Goal: Task Accomplishment & Management: Manage account settings

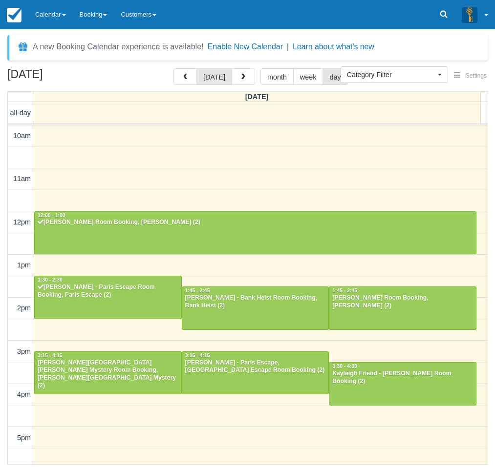
select select
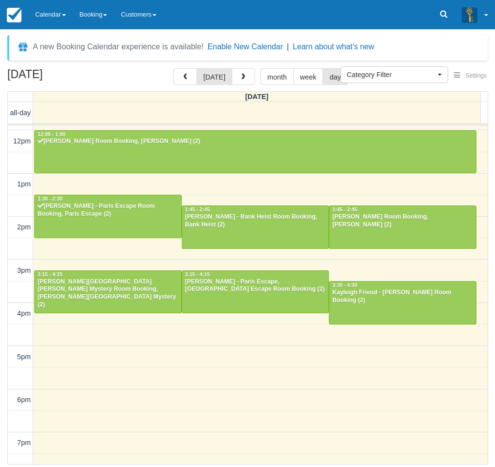
click at [3, 96] on div "October 7, 2025 today month week day Tuesday all-day 10am 11am 12pm 1pm 2pm 3pm…" at bounding box center [247, 266] width 495 height 397
click at [236, 78] on button "button" at bounding box center [242, 76] width 23 height 17
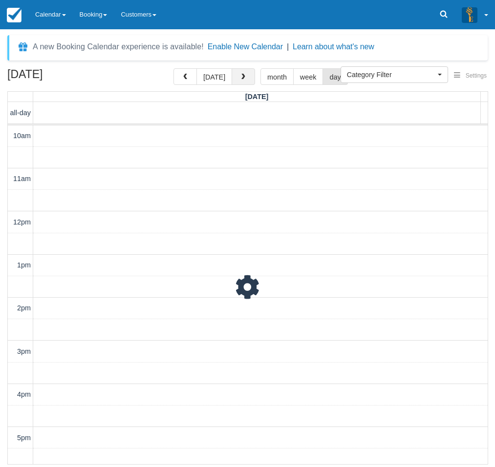
click at [236, 78] on button "button" at bounding box center [242, 76] width 23 height 17
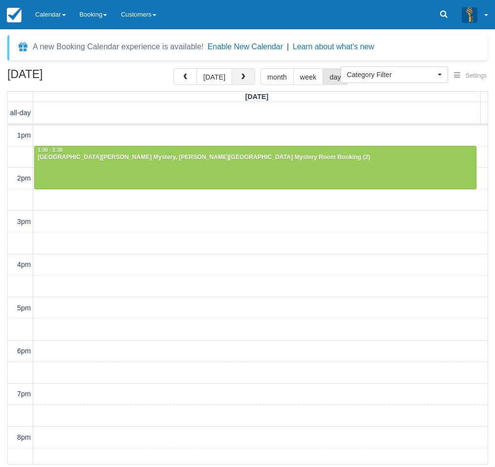
click at [236, 78] on button "button" at bounding box center [242, 76] width 23 height 17
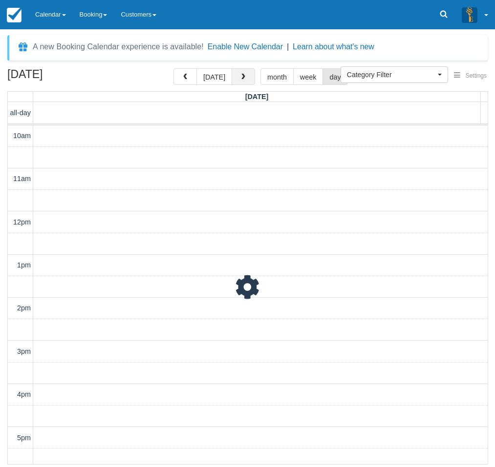
click at [236, 78] on button "button" at bounding box center [242, 76] width 23 height 17
click at [213, 77] on button "[DATE]" at bounding box center [214, 76] width 36 height 17
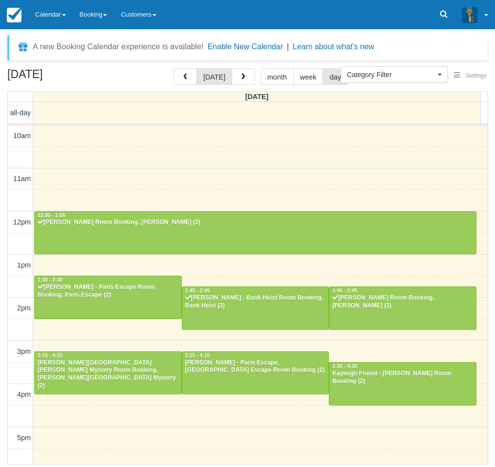
scroll to position [130, 0]
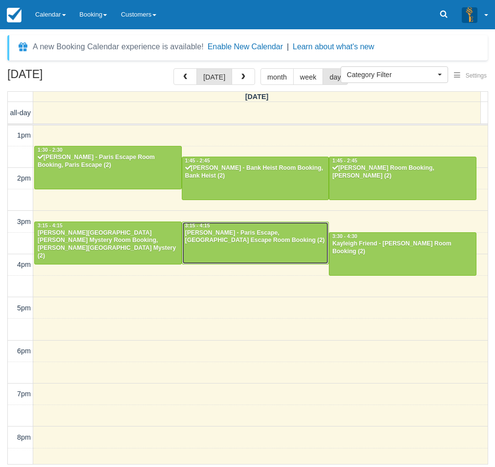
click at [232, 246] on div at bounding box center [255, 243] width 147 height 42
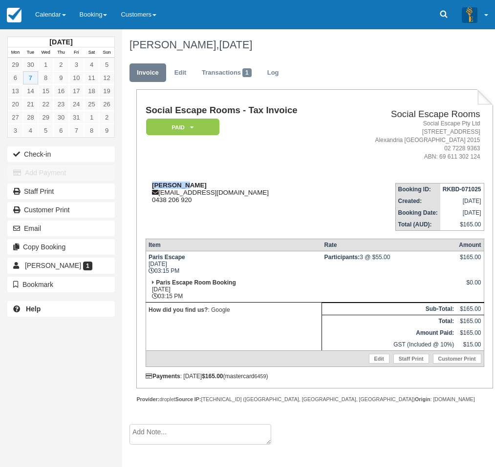
drag, startPoint x: 186, startPoint y: 184, endPoint x: 145, endPoint y: 184, distance: 40.5
click at [146, 184] on div "Kim Dewar kdewar76@gmail.com 0438 206 920" at bounding box center [243, 193] width 194 height 22
copy strong "Kim Dewar"
click at [23, 344] on div "October 2025 Mon Tue Wed Thu Fri Sat Sun 29 30 1 2 3 4 5 6 7 8 9 10 11 12 13 14…" at bounding box center [61, 233] width 122 height 467
click at [48, 10] on link "Calendar" at bounding box center [50, 14] width 44 height 29
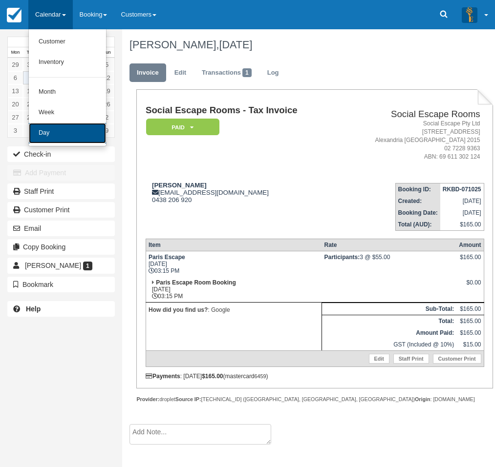
click at [65, 137] on link "Day" at bounding box center [67, 133] width 77 height 21
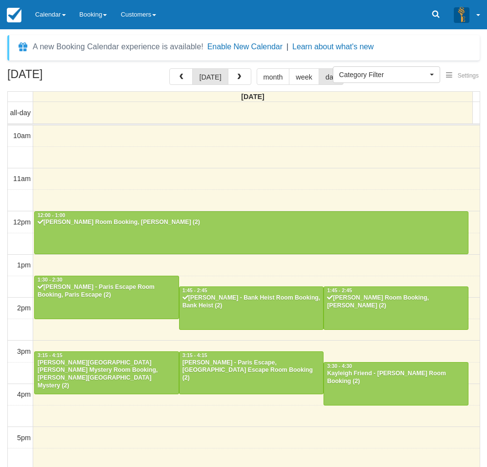
select select
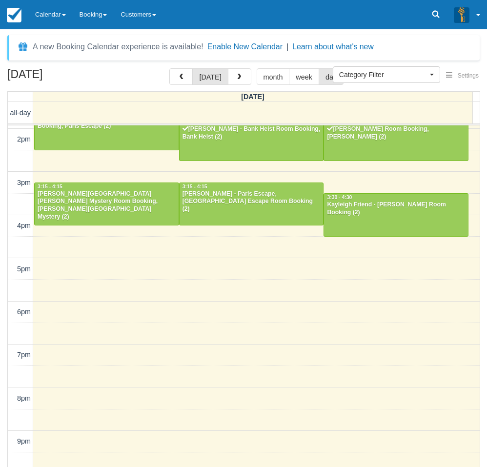
click at [3, 331] on div "October 7, 2025 today month week day Tuesday all-day 10am 11am 12pm 1pm 2pm 3pm…" at bounding box center [243, 282] width 487 height 428
click at [75, 207] on div at bounding box center [107, 204] width 144 height 42
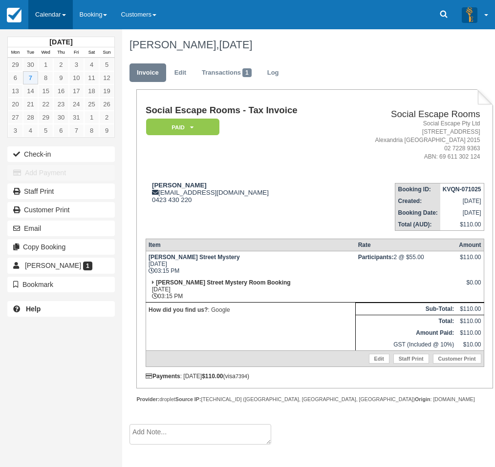
click at [40, 12] on link "Calendar" at bounding box center [50, 14] width 44 height 29
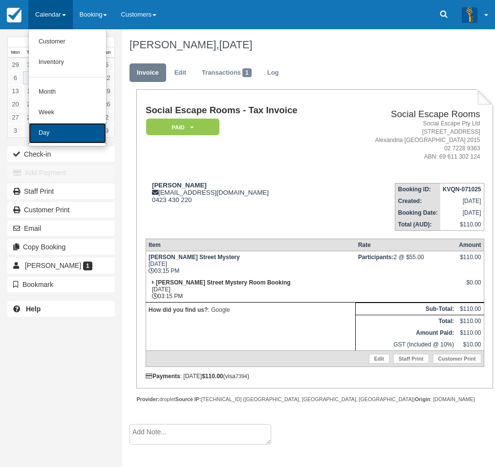
click at [42, 132] on link "Day" at bounding box center [67, 133] width 77 height 21
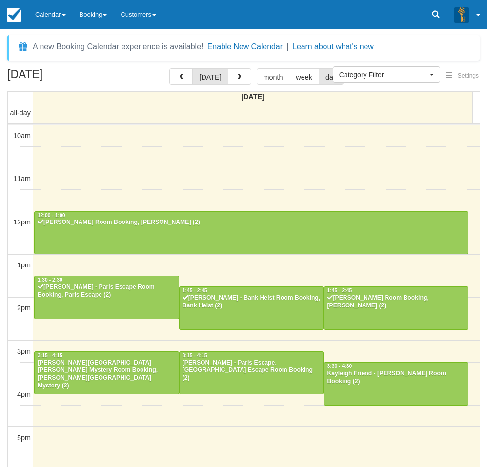
select select
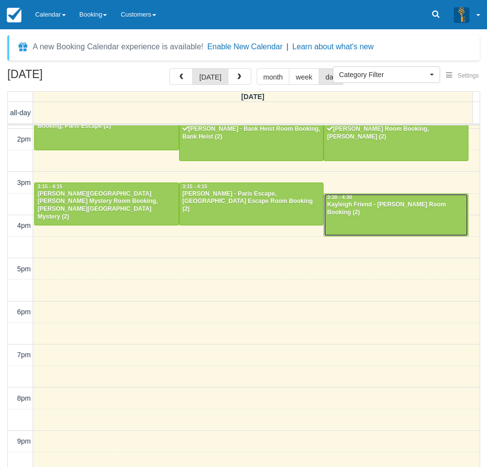
click at [384, 217] on div at bounding box center [396, 215] width 144 height 42
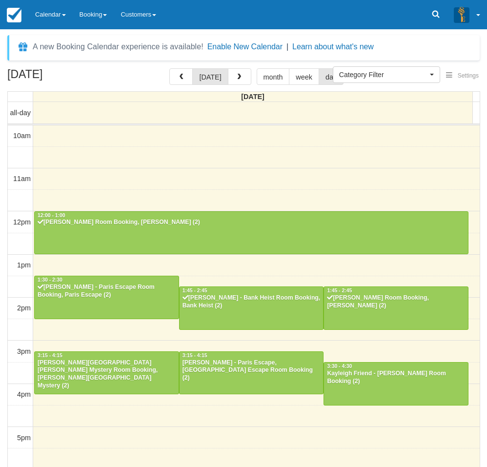
select select
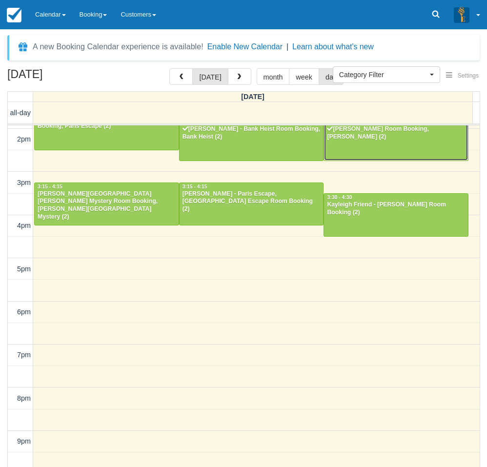
click at [356, 145] on div at bounding box center [396, 139] width 144 height 42
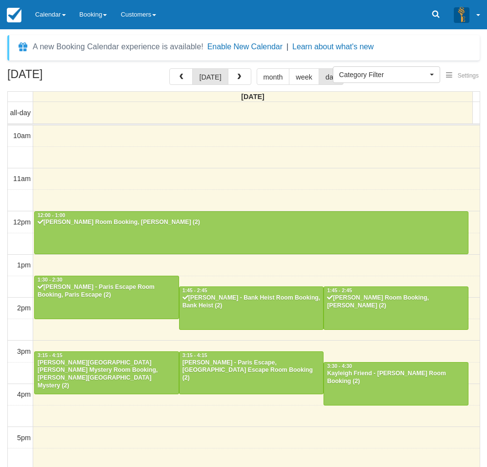
select select
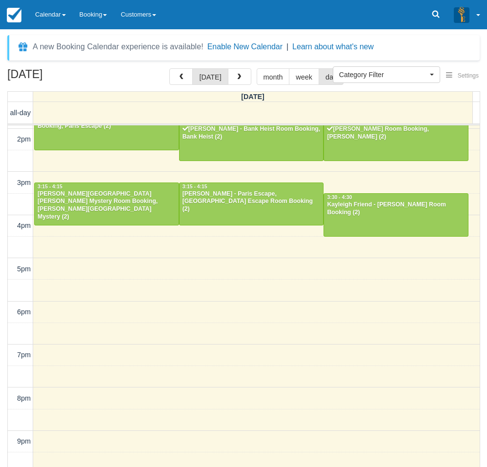
click at [8, 431] on td "9pm" at bounding box center [20, 441] width 25 height 21
click at [61, 12] on link "Calendar" at bounding box center [50, 14] width 44 height 29
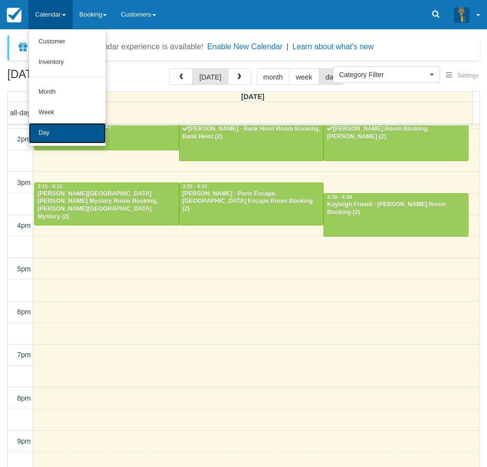
click at [56, 140] on link "Day" at bounding box center [67, 133] width 77 height 21
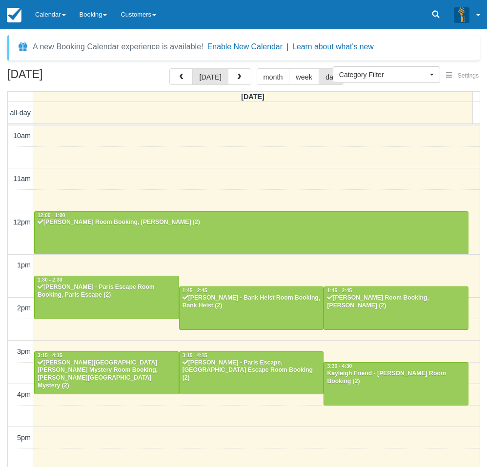
select select
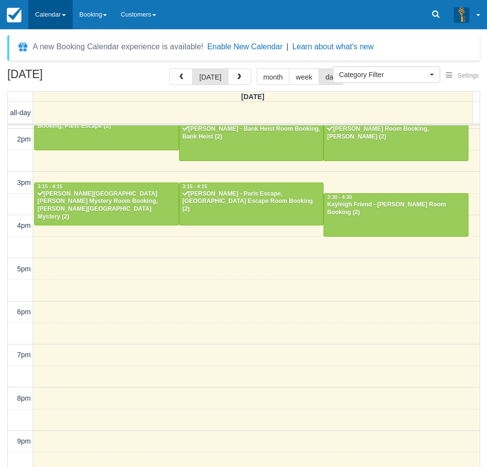
click at [50, 21] on link "Calendar" at bounding box center [50, 14] width 44 height 29
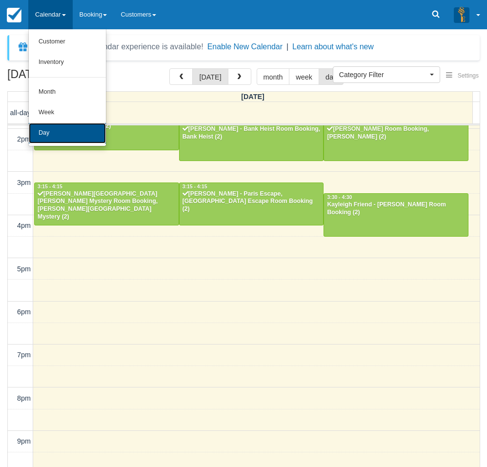
click at [63, 134] on link "Day" at bounding box center [67, 133] width 77 height 21
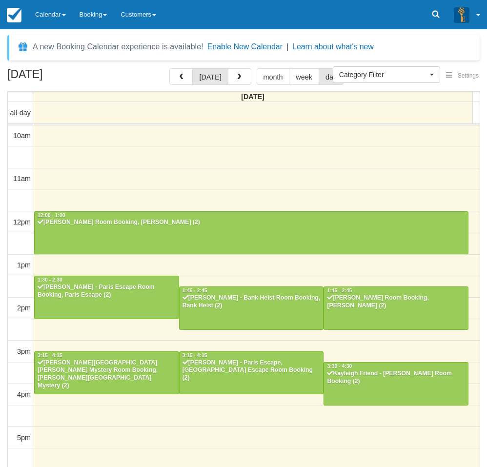
select select
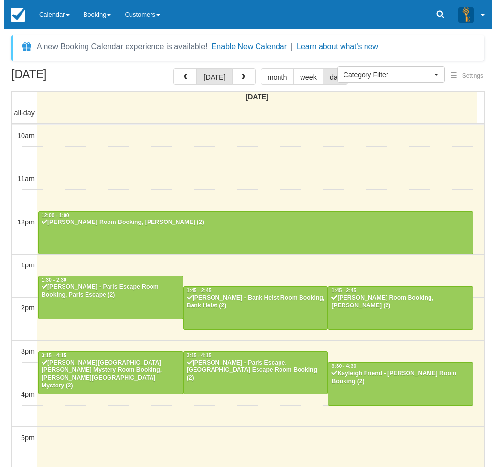
scroll to position [169, 0]
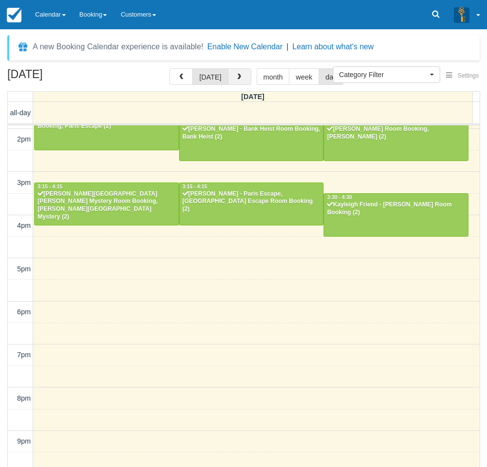
click at [242, 74] on button "button" at bounding box center [239, 76] width 23 height 17
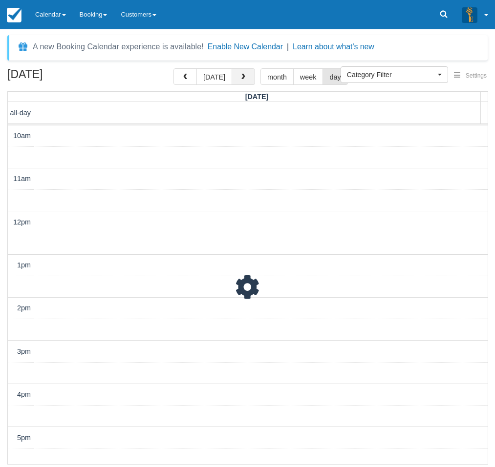
scroll to position [200, 0]
click at [242, 74] on span "button" at bounding box center [243, 77] width 7 height 7
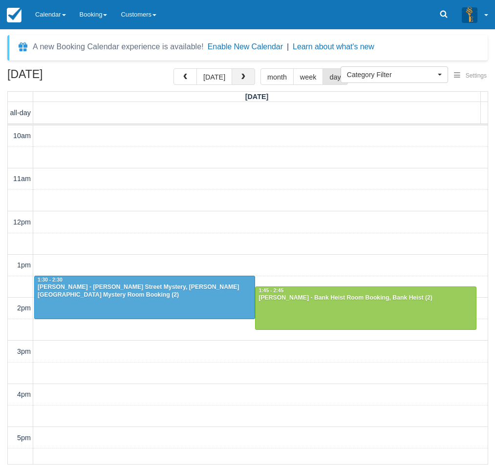
scroll to position [200, 0]
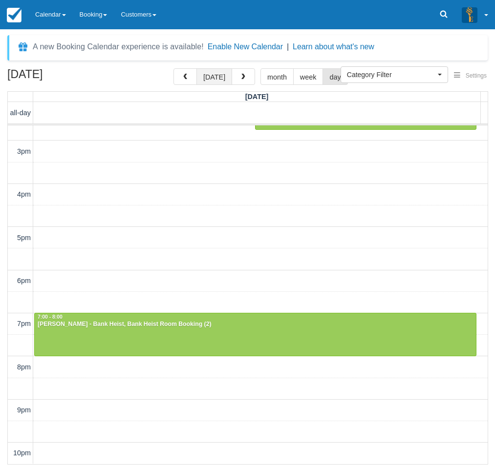
click at [213, 77] on button "[DATE]" at bounding box center [214, 76] width 36 height 17
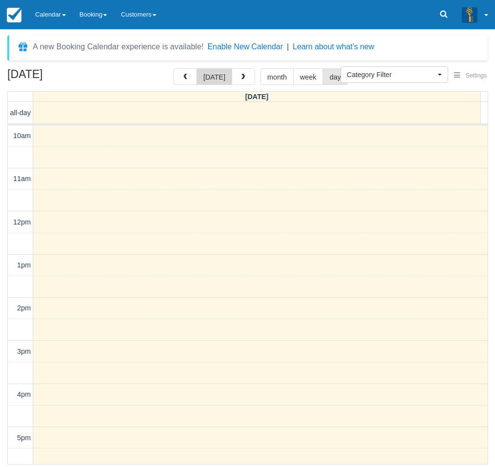
scroll to position [200, 0]
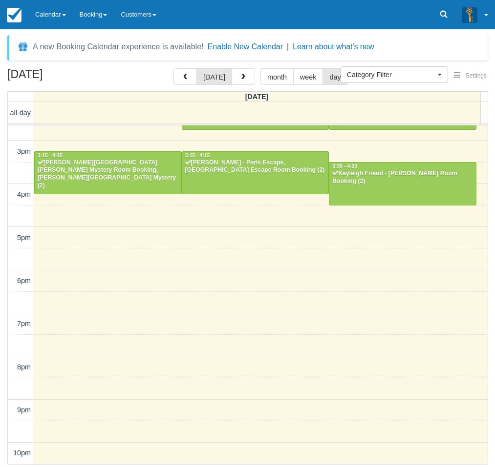
click at [7, 270] on div "October 7, 2025 today month week day Tuesday all-day 10am 11am 12pm 1pm 2pm 3pm…" at bounding box center [247, 266] width 495 height 397
click at [42, 10] on link "Calendar" at bounding box center [50, 14] width 44 height 29
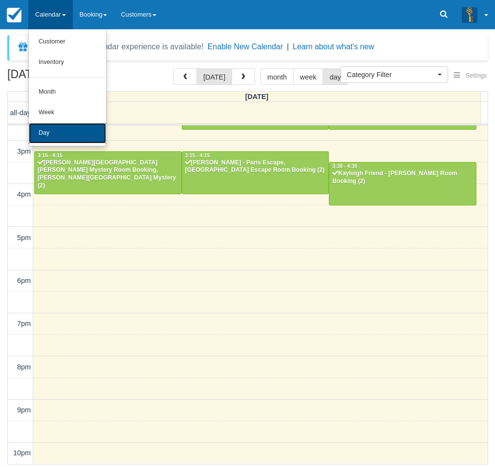
click at [61, 132] on link "Day" at bounding box center [67, 133] width 77 height 21
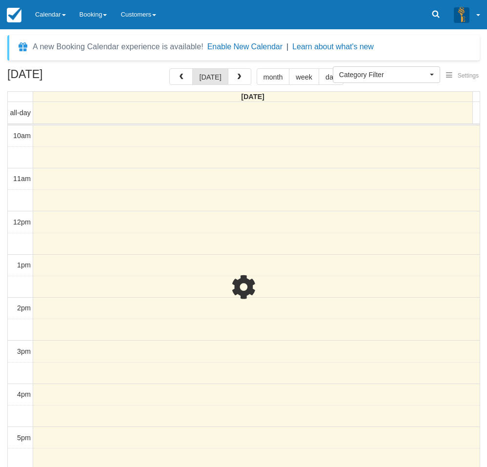
select select
